Goal: Information Seeking & Learning: Learn about a topic

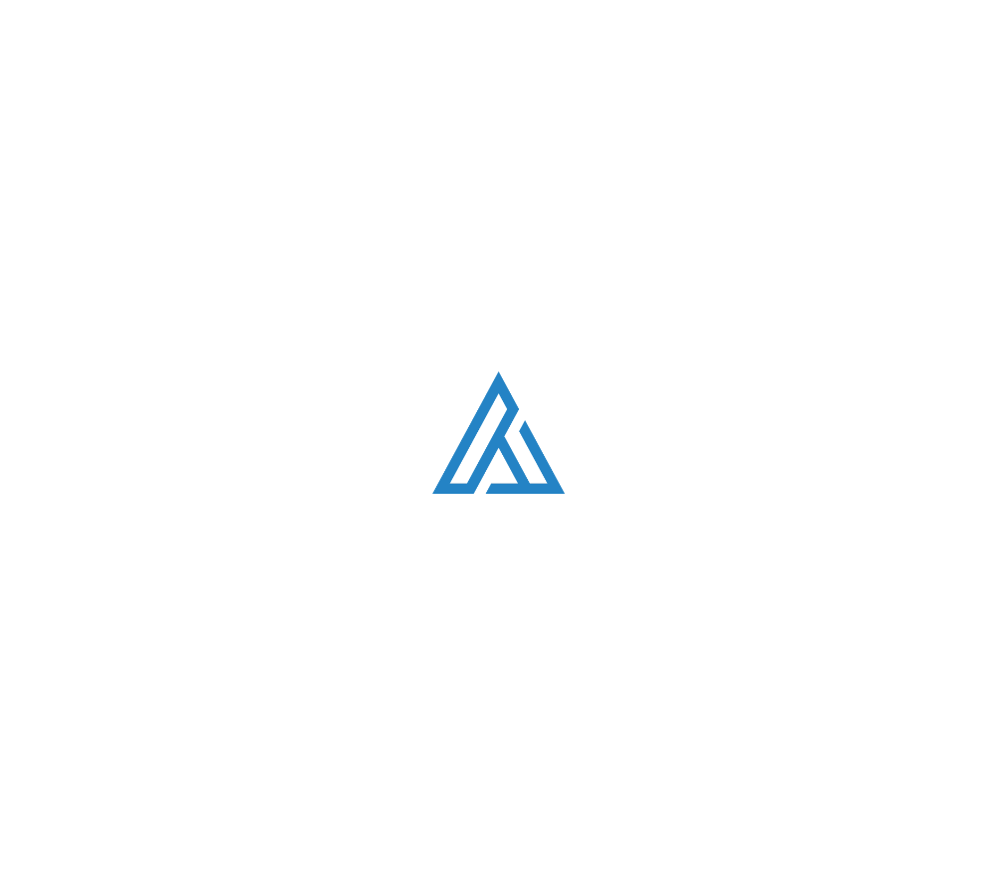
scroll to position [1349, 0]
